Goal: Navigation & Orientation: Find specific page/section

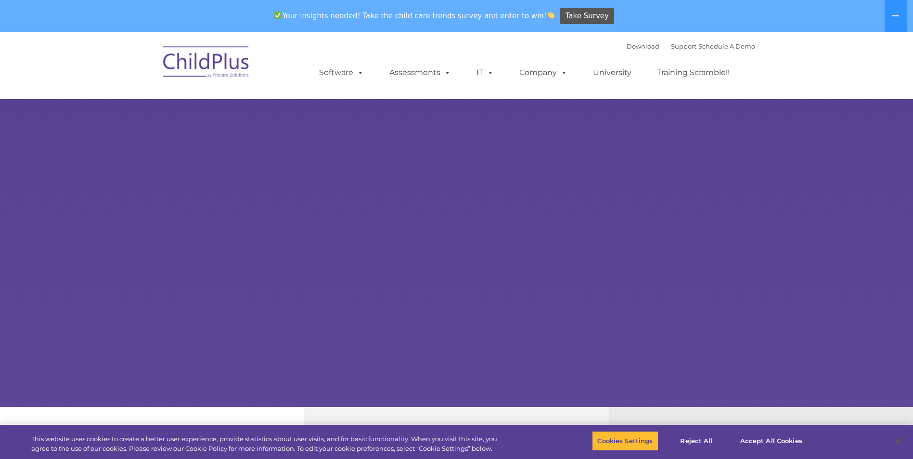
select select "MEDIUM"
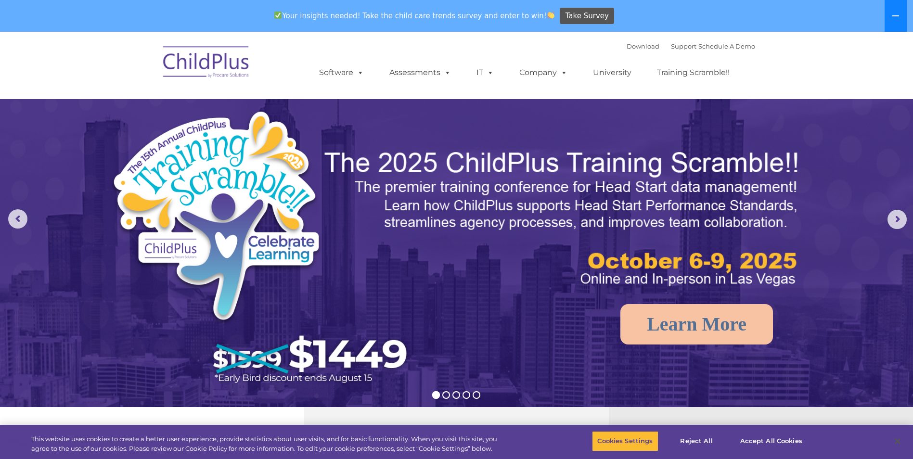
click at [900, 16] on button at bounding box center [896, 16] width 22 height 32
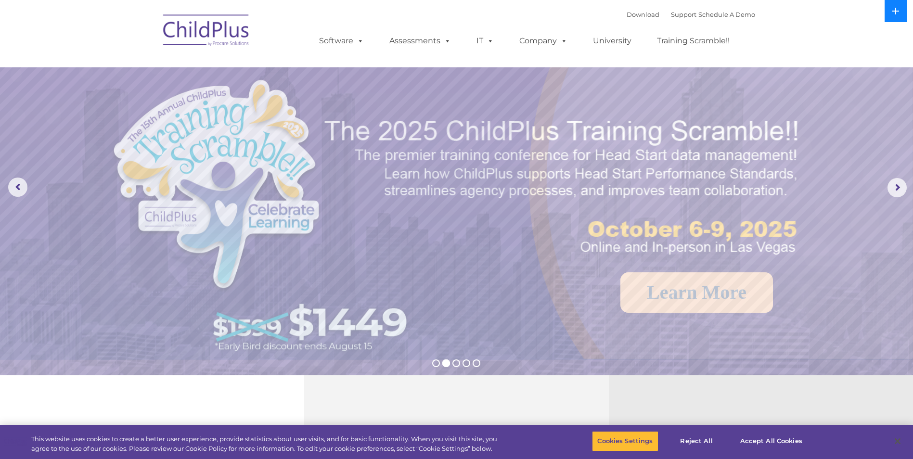
click at [900, 16] on button at bounding box center [896, 11] width 22 height 22
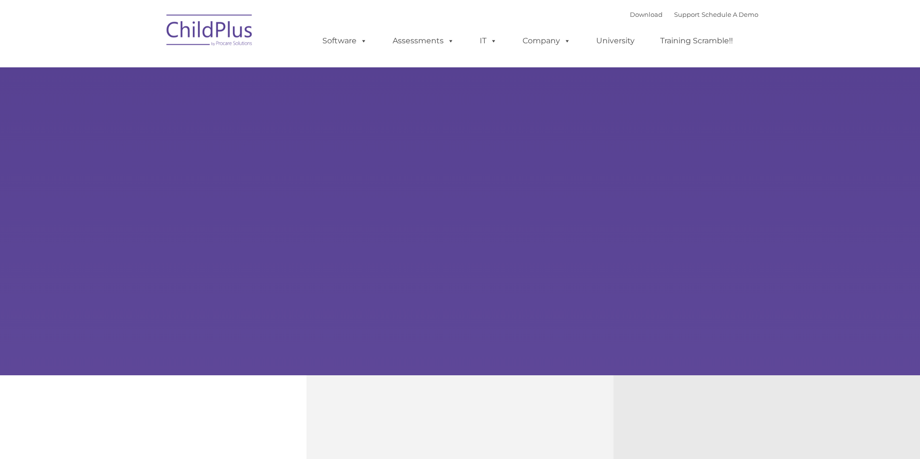
type input ""
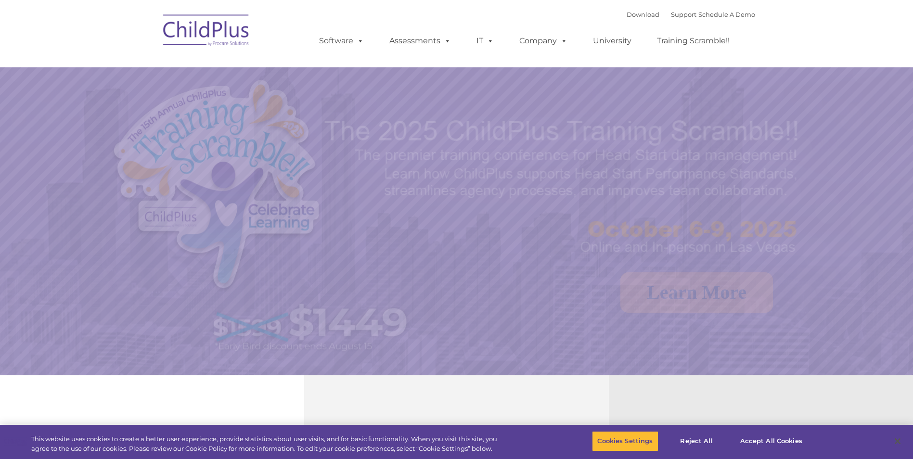
select select "MEDIUM"
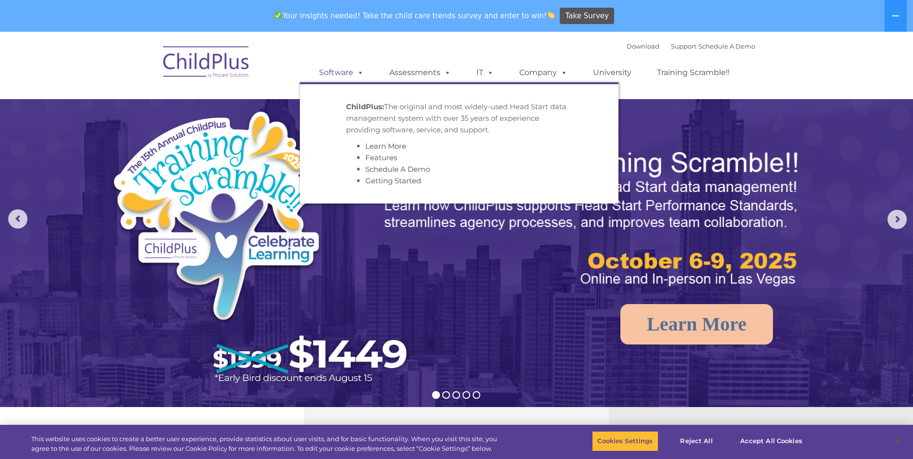
click at [357, 76] on span at bounding box center [358, 72] width 11 height 9
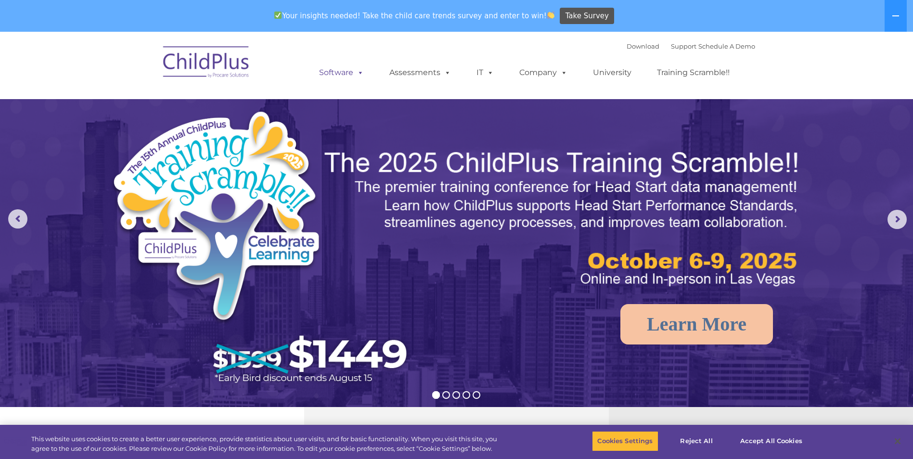
click at [357, 76] on span at bounding box center [358, 72] width 11 height 9
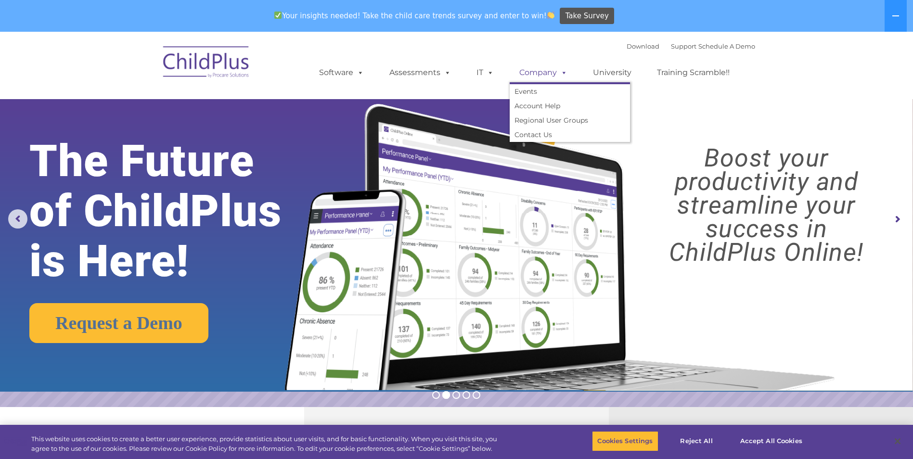
click at [558, 71] on span at bounding box center [562, 72] width 11 height 9
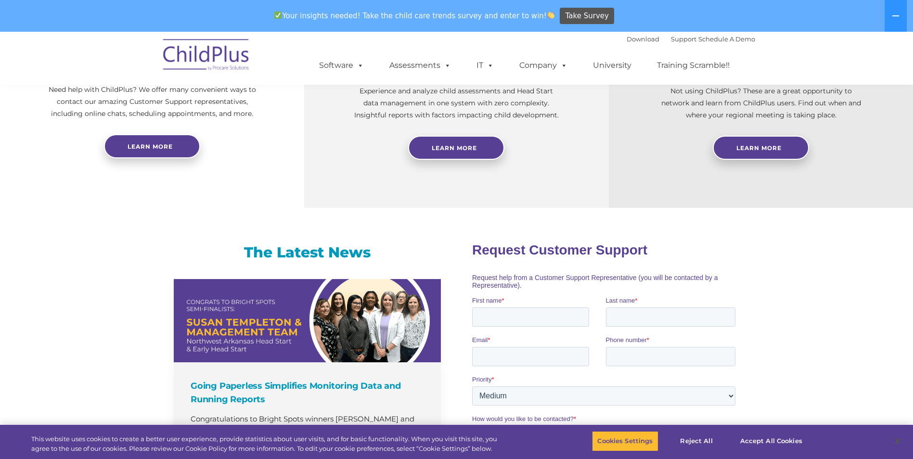
scroll to position [426, 0]
click at [701, 440] on button "Reject All" at bounding box center [697, 441] width 60 height 20
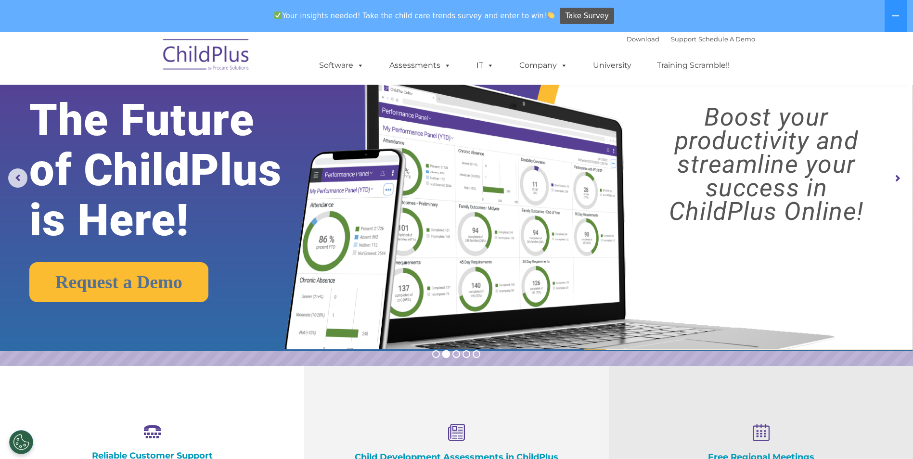
scroll to position [0, 0]
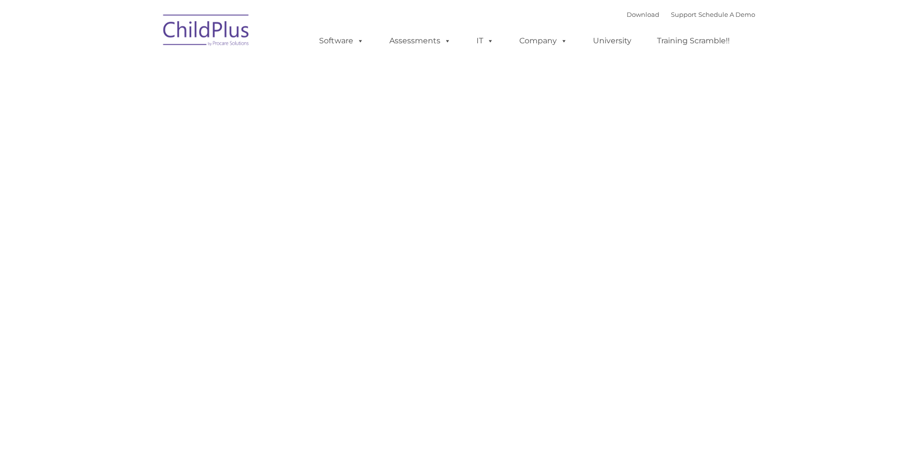
type input ""
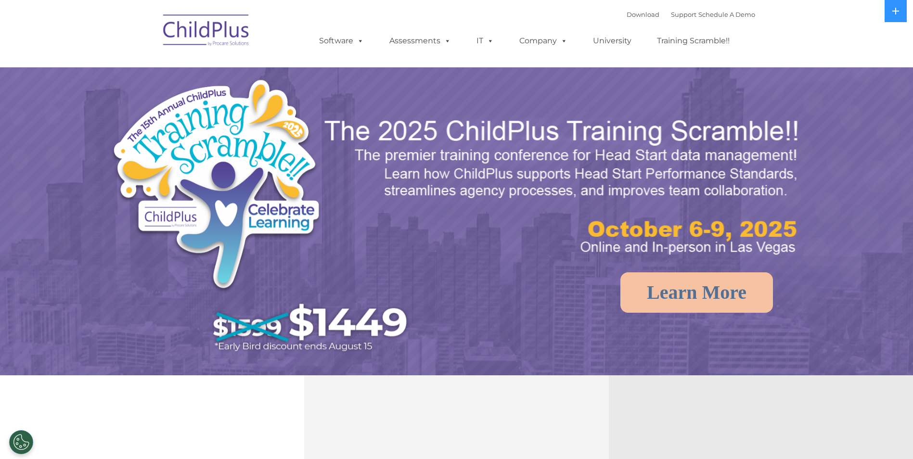
select select "MEDIUM"
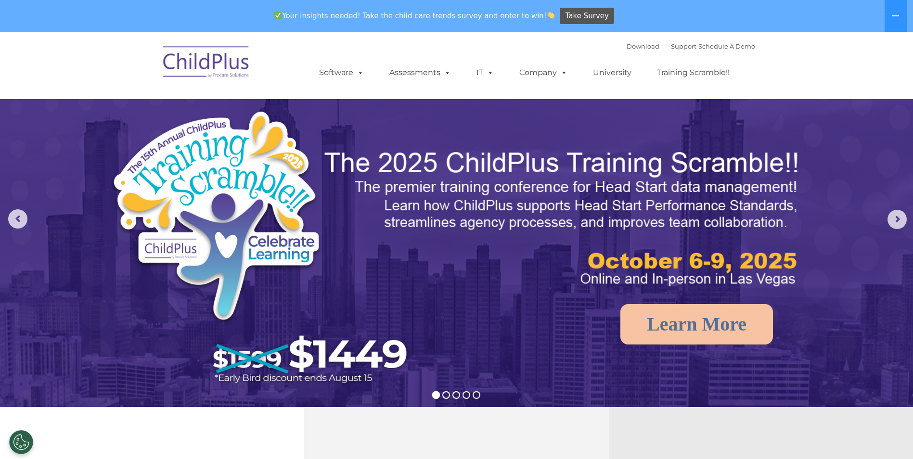
click at [233, 68] on img at bounding box center [206, 63] width 96 height 48
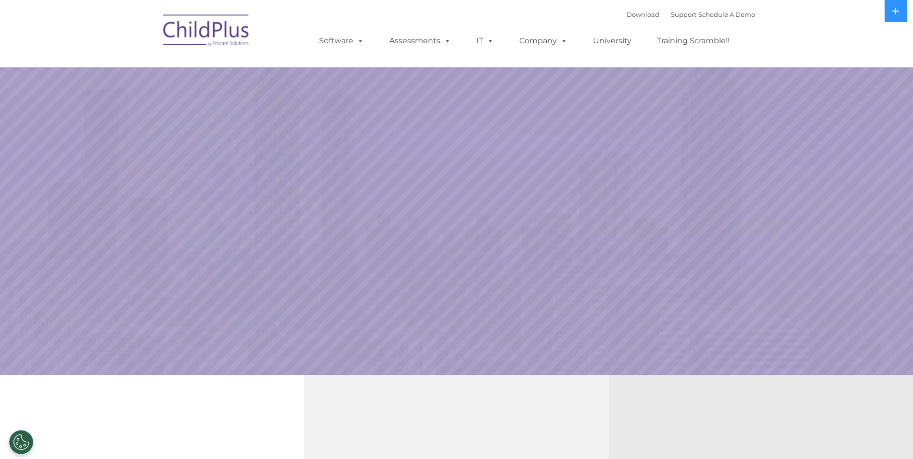
select select "MEDIUM"
